Goal: Task Accomplishment & Management: Use online tool/utility

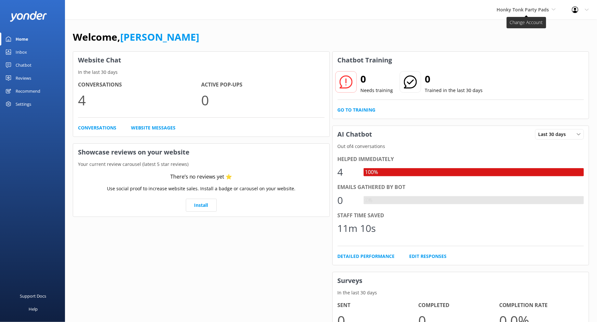
click at [527, 7] on span "Honky Tonk Party Pads" at bounding box center [523, 10] width 52 height 6
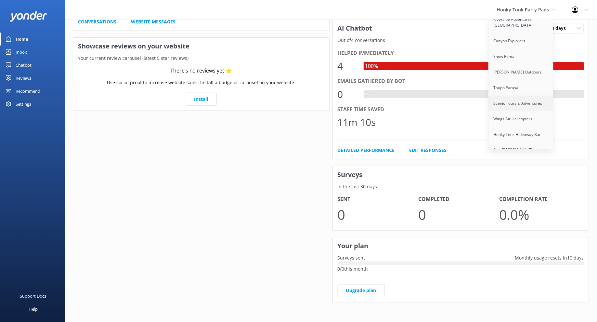
scroll to position [292, 0]
click at [520, 151] on link "Seaforth Boat Rentals" at bounding box center [521, 159] width 65 height 16
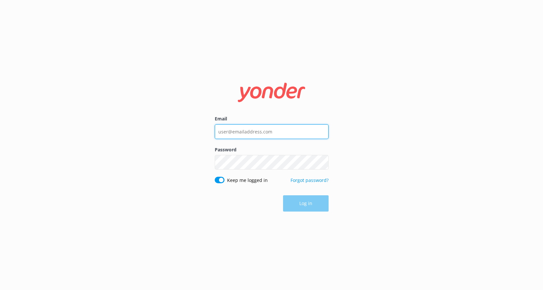
click at [245, 125] on input "Email" at bounding box center [272, 131] width 114 height 15
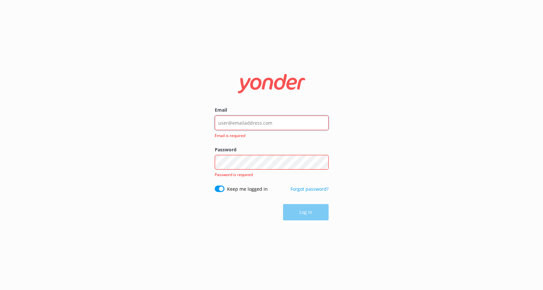
type input "[PERSON_NAME][EMAIL_ADDRESS][DOMAIN_NAME]"
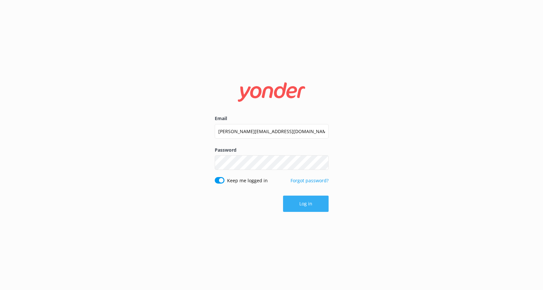
click at [307, 207] on button "Log in" at bounding box center [306, 203] width 46 height 16
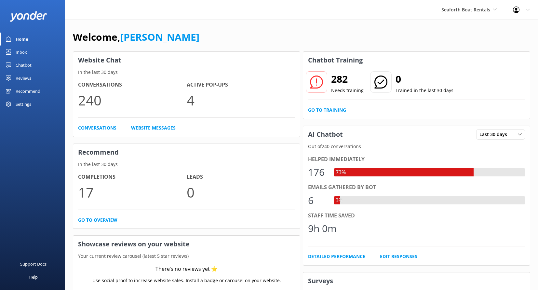
click at [335, 110] on link "Go to Training" at bounding box center [327, 109] width 38 height 7
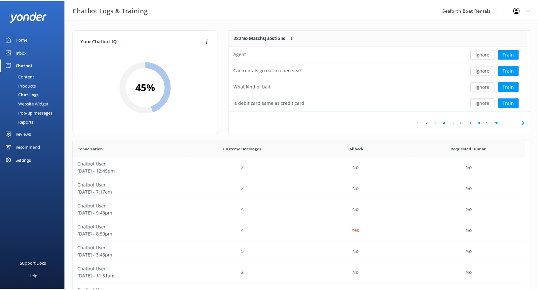
scroll to position [223, 452]
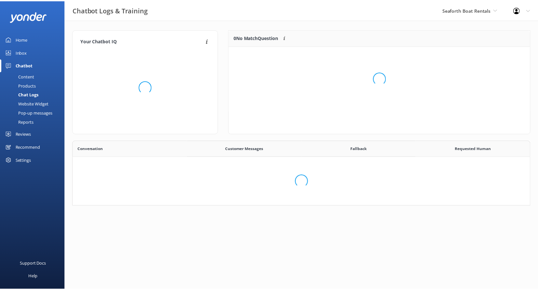
scroll to position [223, 452]
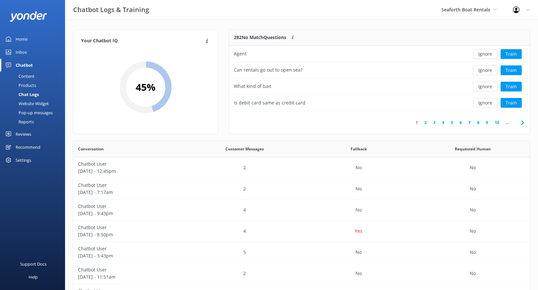
click at [477, 122] on link "8" at bounding box center [478, 122] width 9 height 6
click at [464, 123] on link "10" at bounding box center [463, 122] width 11 height 6
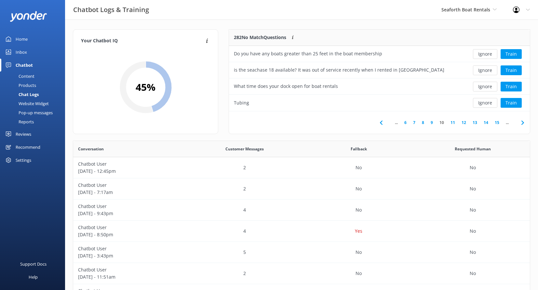
click at [486, 124] on link "14" at bounding box center [485, 122] width 11 height 6
click at [340, 105] on div "can you answer now" at bounding box center [347, 103] width 236 height 16
click at [255, 103] on div "can you answer now" at bounding box center [256, 102] width 45 height 7
click at [283, 85] on div "Are there restricted zones for pontoon rentals in Mission Bay." at bounding box center [311, 86] width 154 height 7
click at [281, 70] on div "Which of the locations for the capri 22 is the easiest?" at bounding box center [291, 69] width 115 height 7
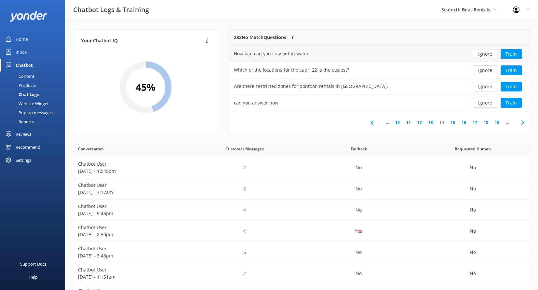
click at [280, 52] on div "How late can you stay out in water" at bounding box center [271, 53] width 75 height 7
click at [465, 13] on span "Seaforth Boat Rentals" at bounding box center [468, 9] width 55 height 7
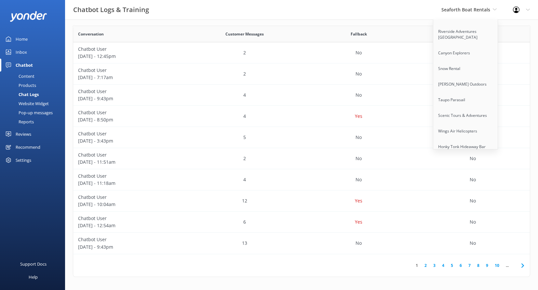
scroll to position [308, 0]
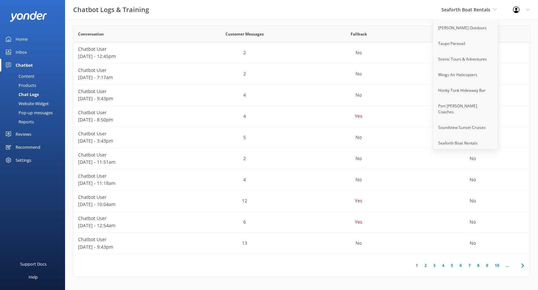
click at [466, 151] on link "Sunset Watersports" at bounding box center [465, 159] width 65 height 16
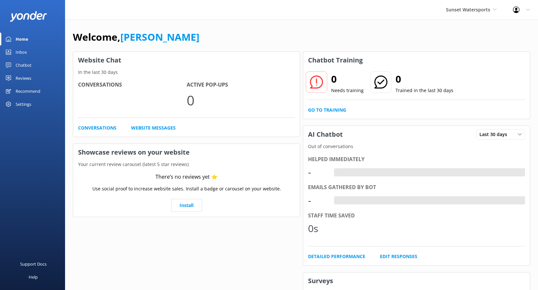
click at [325, 26] on div "Welcome, Kendall Malone Website Chat In the last 30 days Conversations Active P…" at bounding box center [301, 224] width 473 height 408
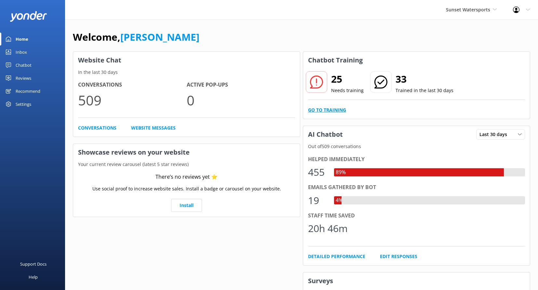
click at [335, 109] on link "Go to Training" at bounding box center [327, 109] width 38 height 7
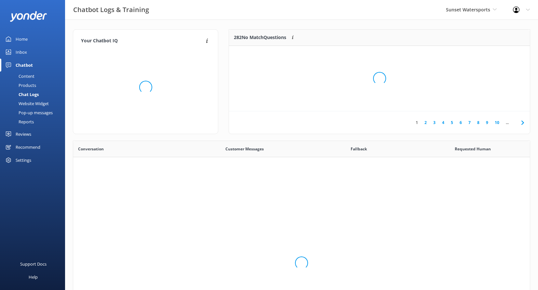
scroll to position [223, 452]
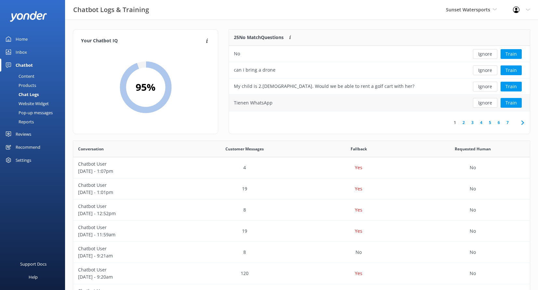
drag, startPoint x: 331, startPoint y: 109, endPoint x: 323, endPoint y: 109, distance: 7.5
click at [329, 109] on div "Tienen WhatsApp" at bounding box center [347, 103] width 236 height 16
click at [243, 99] on div "Tienen WhatsApp" at bounding box center [253, 102] width 39 height 7
click at [254, 9] on div "Chatbot Logs & Training Sunset Watersports Kendall's Adventure Co Cool Tours In…" at bounding box center [269, 10] width 538 height 20
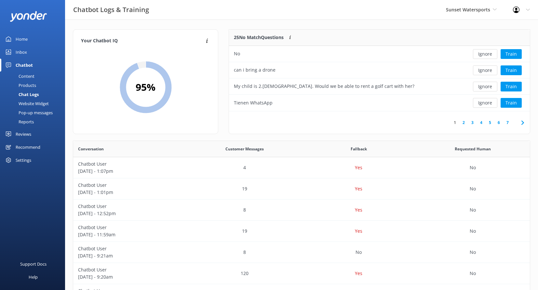
click at [31, 34] on link "Home" at bounding box center [32, 39] width 65 height 13
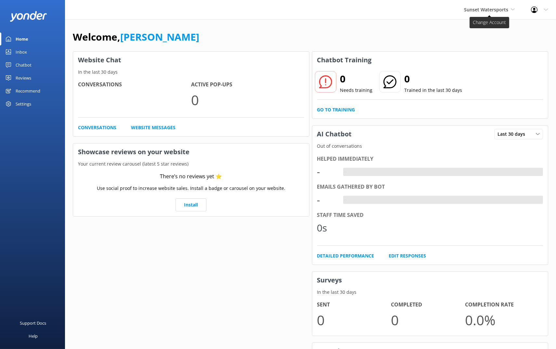
click at [510, 12] on span "Sunset Watersports" at bounding box center [489, 9] width 51 height 7
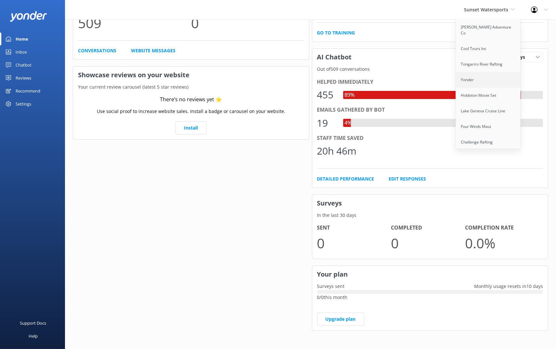
scroll to position [78, 0]
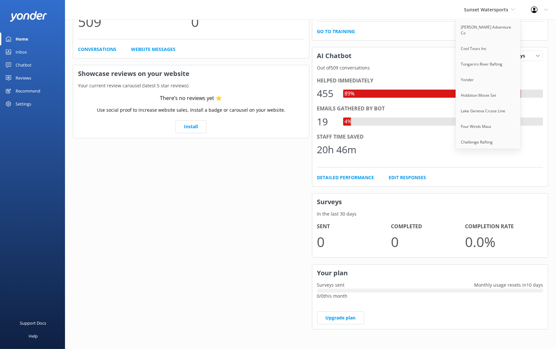
click at [450, 16] on div "Sunset Watersports [PERSON_NAME] Adventure Co Cool Tours Inc [GEOGRAPHIC_DATA] …" at bounding box center [278, 10] width 556 height 20
click at [492, 89] on link "Glacier Country Helicopters" at bounding box center [488, 91] width 65 height 16
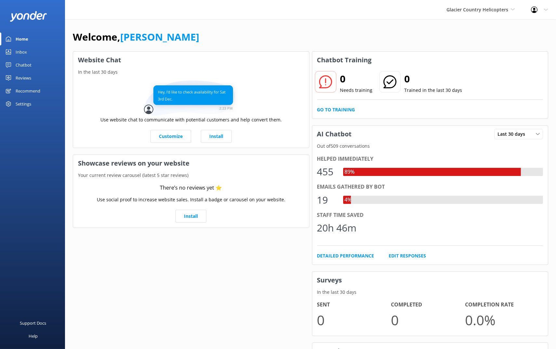
click at [27, 65] on div "Chatbot" at bounding box center [24, 65] width 16 height 13
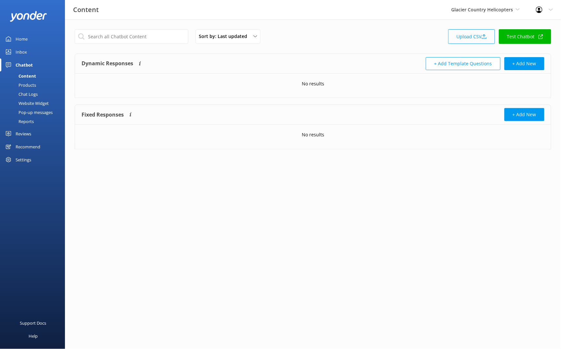
click at [475, 36] on link "Upload CSV" at bounding box center [472, 36] width 47 height 15
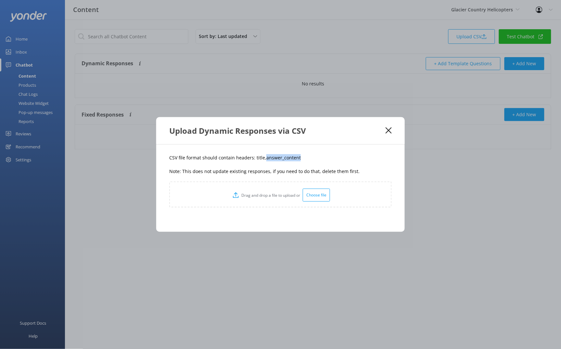
drag, startPoint x: 264, startPoint y: 157, endPoint x: 311, endPoint y: 155, distance: 46.9
click at [311, 155] on p "CSV file format should contain headers: title,answer_content" at bounding box center [280, 157] width 223 height 7
copy p "answer_content"
